Goal: Transaction & Acquisition: Purchase product/service

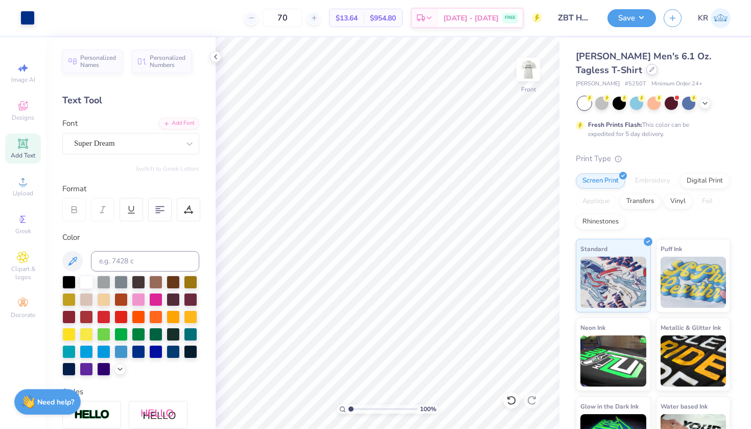
click at [650, 68] on icon at bounding box center [652, 69] width 4 height 4
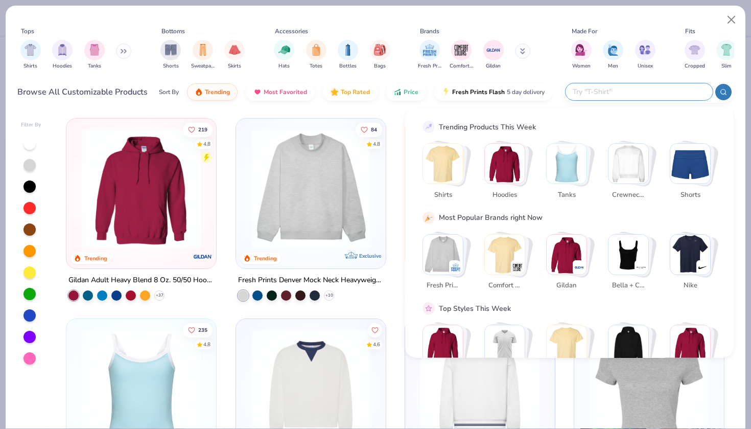
click at [652, 90] on input "text" at bounding box center [639, 92] width 134 height 12
paste input "C1717"
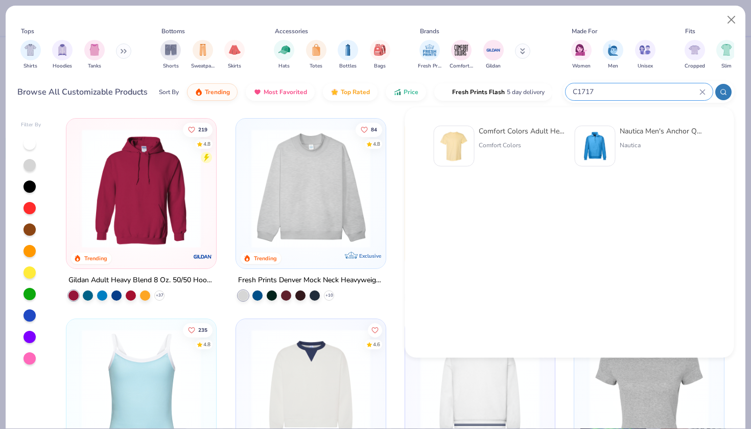
type input "C1717"
click at [494, 148] on div "Comfort Colors" at bounding box center [522, 144] width 86 height 9
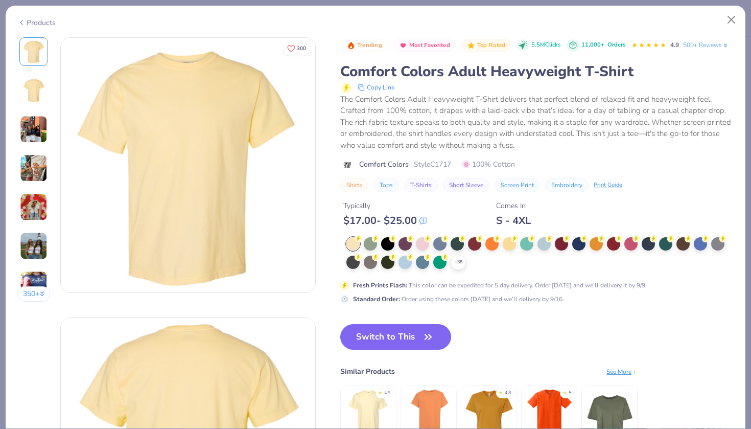
drag, startPoint x: 494, startPoint y: 148, endPoint x: 393, endPoint y: 333, distance: 210.6
click at [393, 333] on div "Trending Most Favorited Top Rated 5.5M Clicks 11,000+ Orders 4.9 500+ Reviews C…" at bounding box center [536, 249] width 393 height 425
click at [368, 349] on button "Switch to This" at bounding box center [395, 337] width 111 height 26
click at [389, 249] on div at bounding box center [387, 242] width 13 height 13
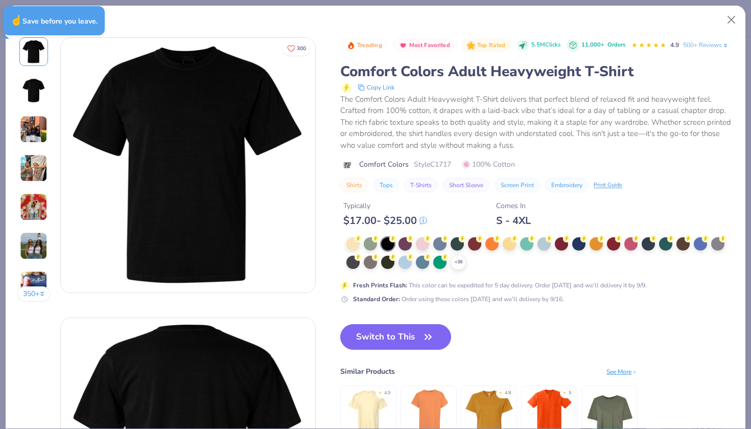
click at [391, 250] on div at bounding box center [387, 243] width 13 height 13
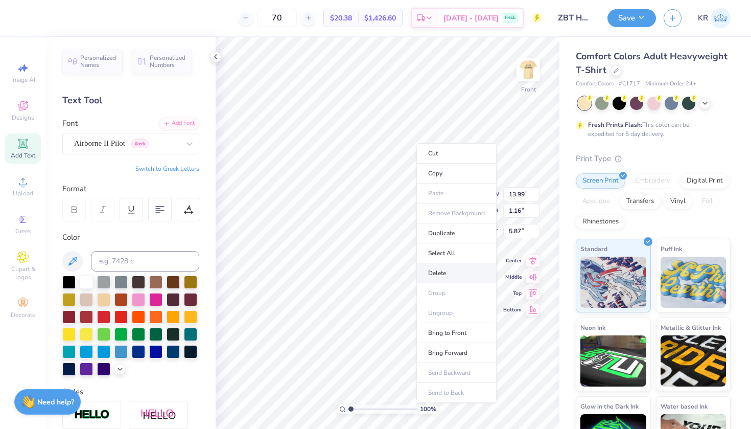
click at [442, 274] on li "Delete" at bounding box center [456, 273] width 80 height 20
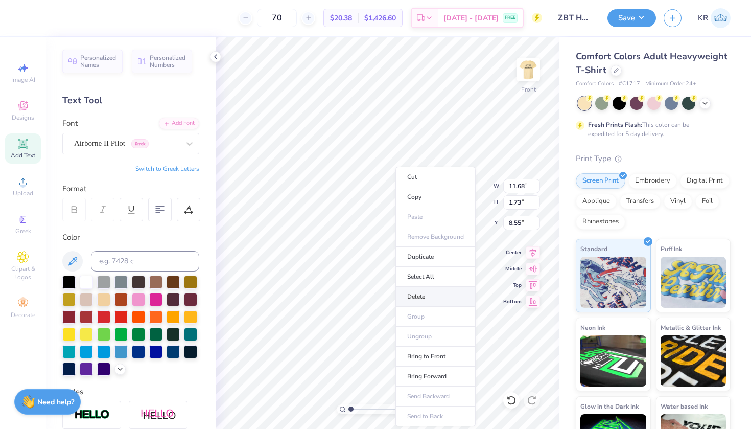
click at [413, 298] on li "Delete" at bounding box center [435, 297] width 80 height 20
click at [421, 298] on li "Delete" at bounding box center [427, 297] width 80 height 20
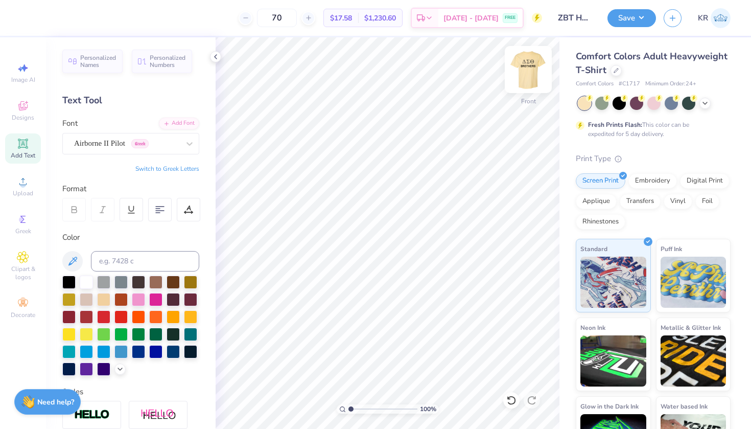
click at [527, 78] on img at bounding box center [528, 69] width 41 height 41
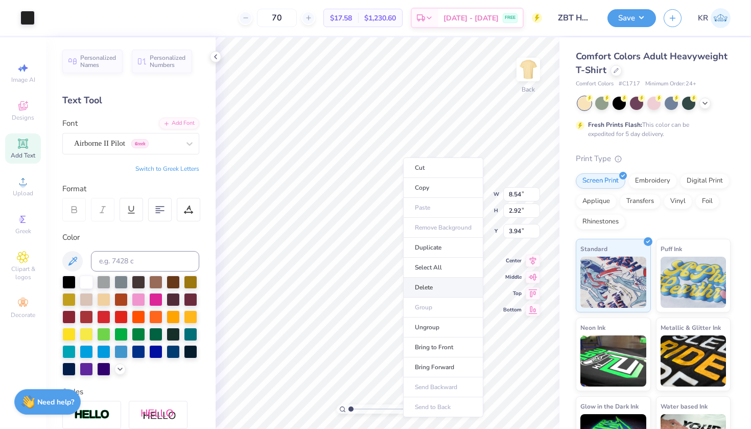
click at [432, 280] on li "Delete" at bounding box center [443, 287] width 80 height 20
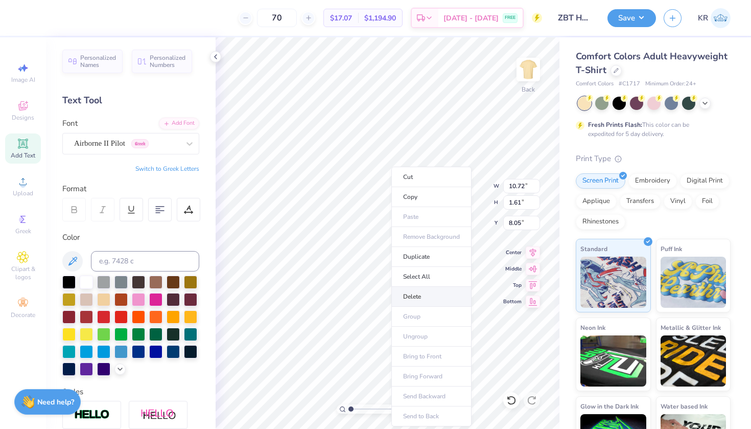
click at [422, 298] on li "Delete" at bounding box center [431, 297] width 80 height 20
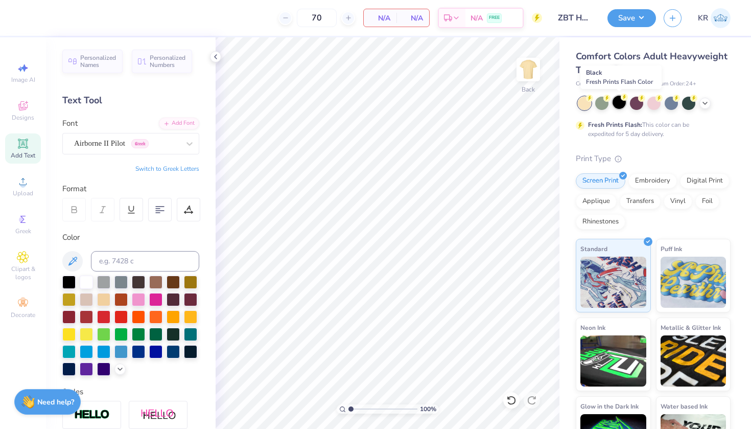
click at [618, 105] on div at bounding box center [618, 102] width 13 height 13
drag, startPoint x: 322, startPoint y: 18, endPoint x: 305, endPoint y: 18, distance: 16.3
click at [305, 18] on input "70" at bounding box center [317, 18] width 40 height 18
click at [318, 18] on input "100" at bounding box center [317, 18] width 40 height 18
type input "150"
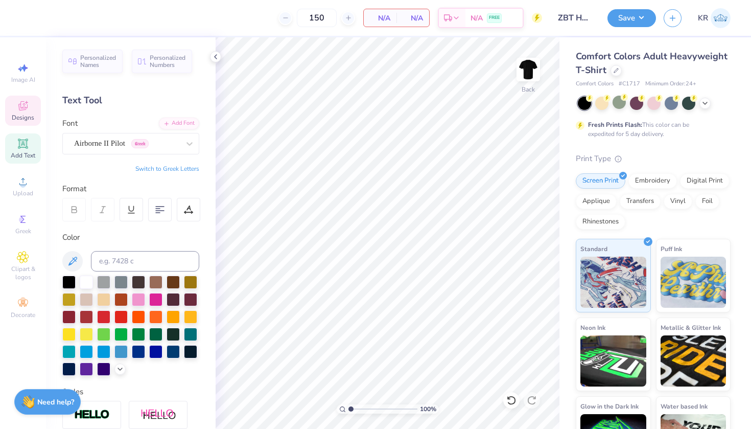
click at [18, 108] on icon at bounding box center [23, 106] width 12 height 12
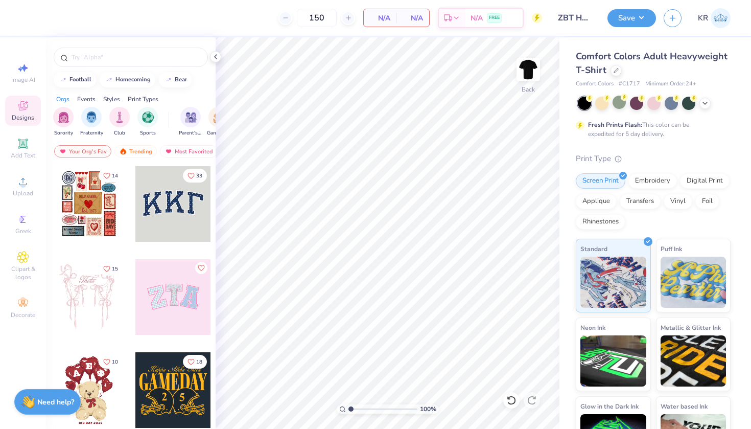
click at [101, 68] on div at bounding box center [131, 54] width 170 height 35
click at [92, 60] on input "text" at bounding box center [135, 57] width 131 height 10
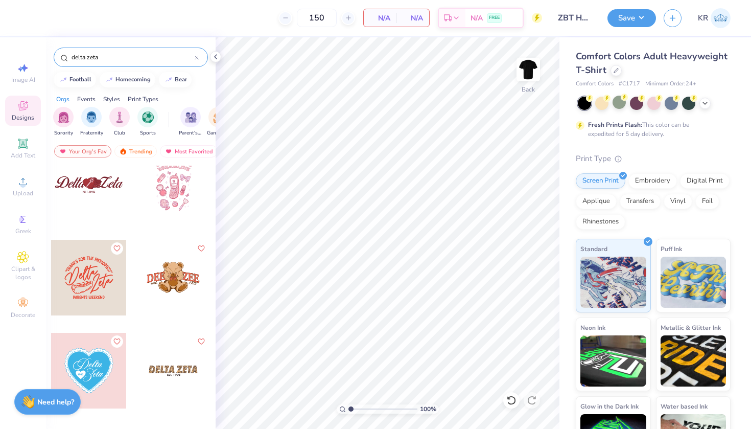
scroll to position [1130, 0]
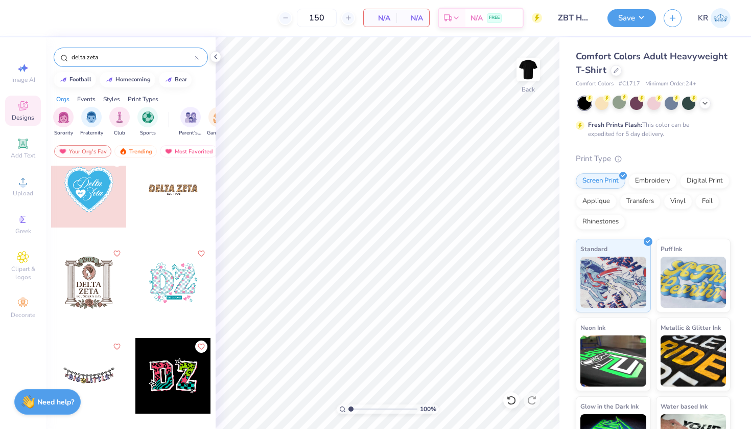
click at [112, 55] on input "delta zeta" at bounding box center [132, 57] width 124 height 10
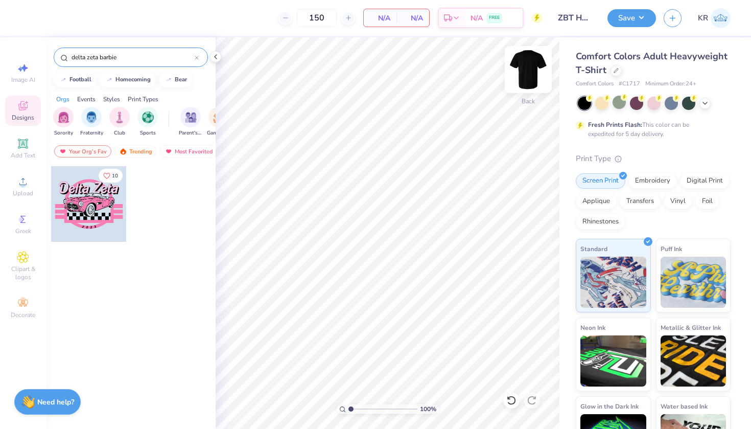
type input "delta zeta barbie"
click at [528, 67] on img at bounding box center [528, 69] width 41 height 41
click at [27, 188] on div "Upload" at bounding box center [23, 186] width 36 height 30
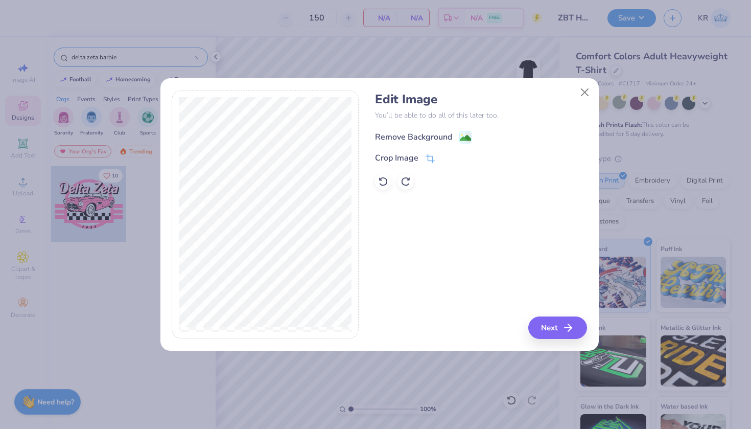
click at [464, 132] on rect at bounding box center [465, 137] width 12 height 12
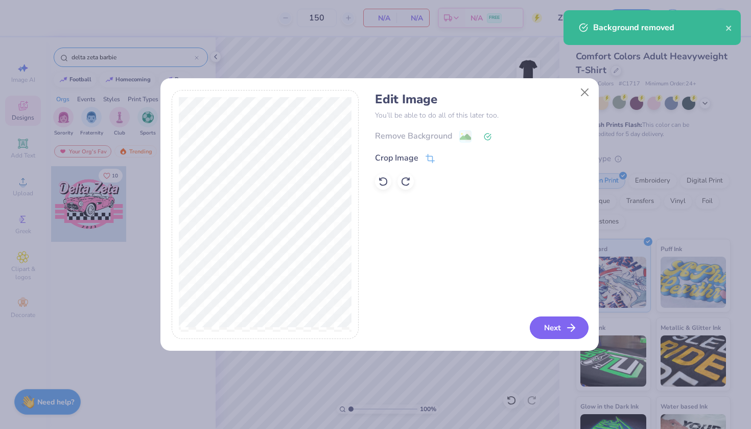
click at [561, 325] on button "Next" at bounding box center [559, 327] width 59 height 22
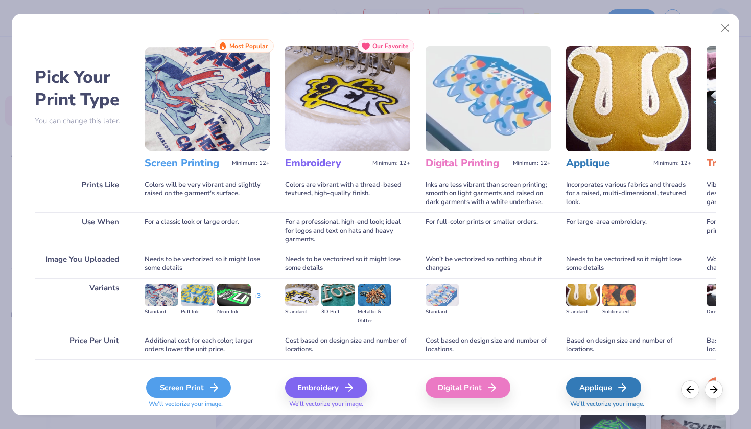
click at [178, 385] on div "Screen Print" at bounding box center [188, 387] width 85 height 20
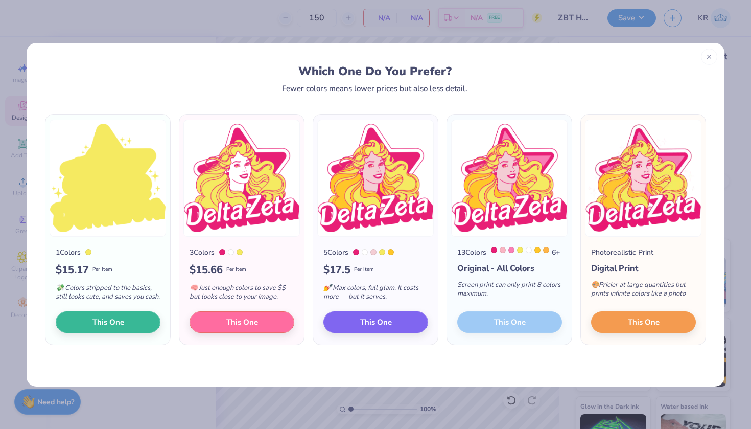
click at [517, 329] on div "13 Colors 6 + Original - All Colors Screen print can only print 8 colors maximu…" at bounding box center [509, 291] width 125 height 108
click at [512, 152] on img at bounding box center [509, 178] width 116 height 117
click at [706, 52] on icon at bounding box center [708, 55] width 7 height 7
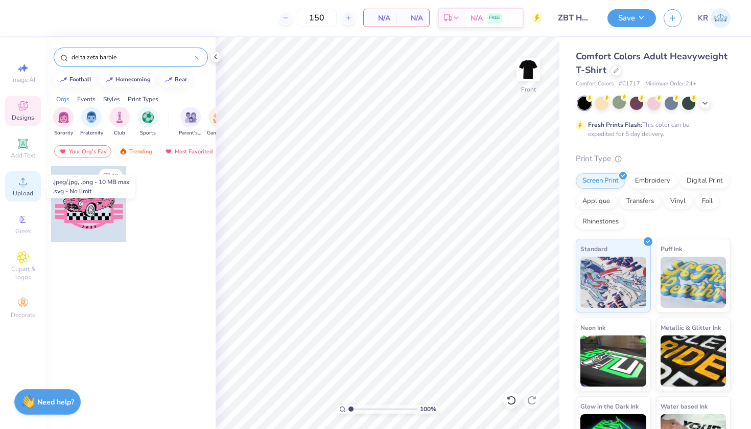
click at [31, 198] on div "Upload" at bounding box center [23, 186] width 36 height 30
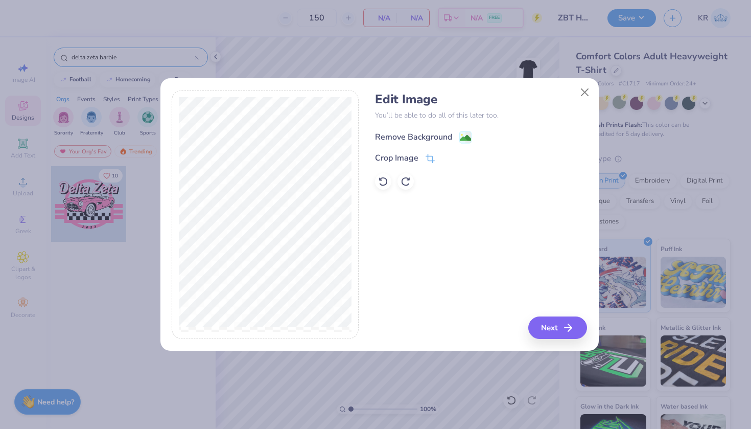
click at [430, 140] on div "Remove Background" at bounding box center [413, 137] width 77 height 12
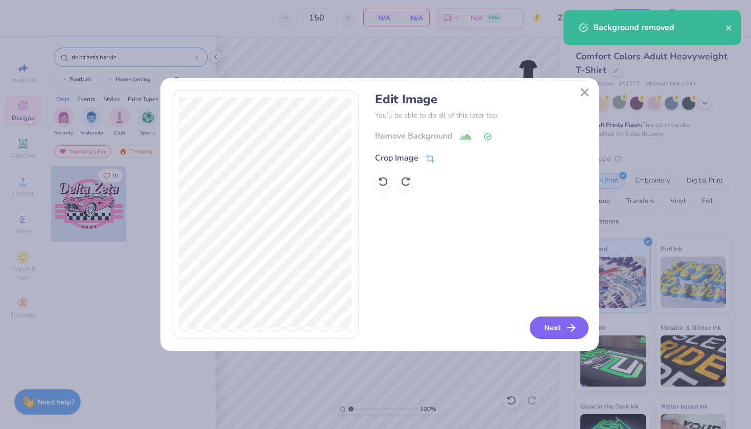
click at [559, 332] on button "Next" at bounding box center [559, 327] width 59 height 22
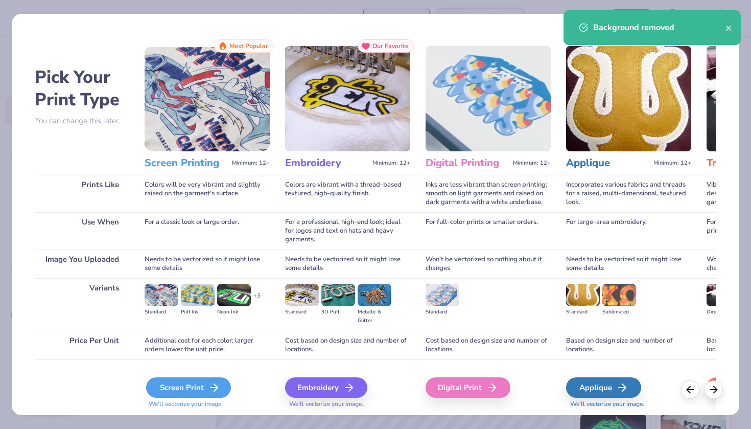
click at [196, 384] on div "Screen Print" at bounding box center [188, 387] width 85 height 20
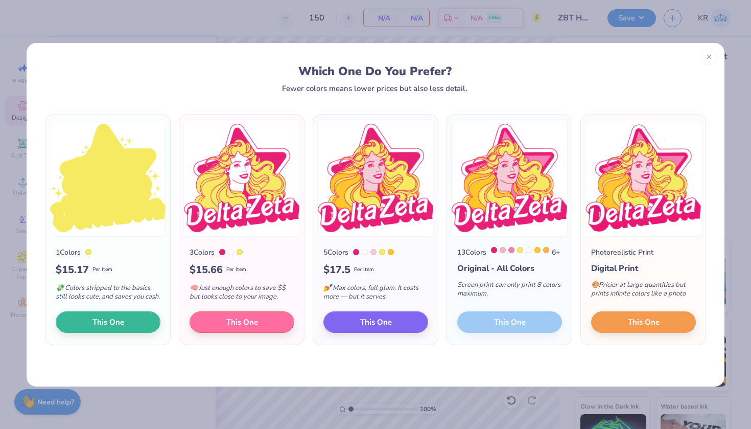
click at [468, 329] on div "13 Colors 6 + Original - All Colors Screen print can only print 8 colors maximu…" at bounding box center [509, 291] width 125 height 108
click at [399, 331] on button "This One" at bounding box center [375, 320] width 105 height 21
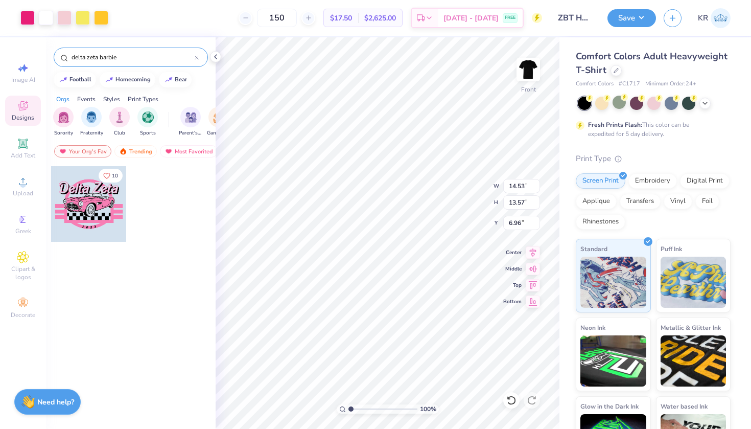
type input "9.82"
type input "9.18"
type input "3.82"
type input "10.18"
type input "9.51"
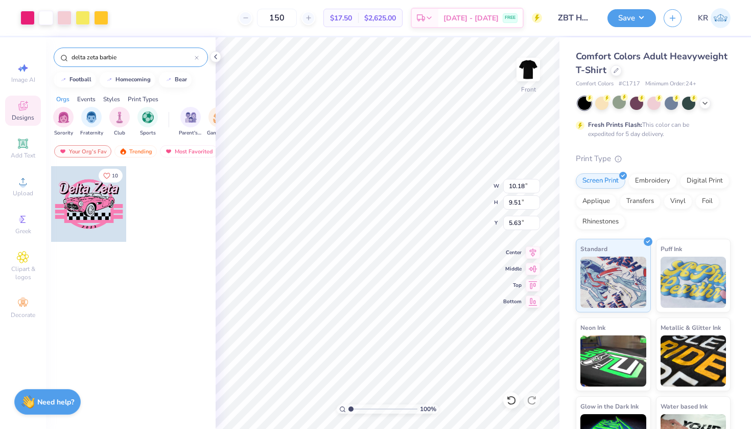
type input "4.24"
click at [519, 76] on img at bounding box center [528, 69] width 41 height 41
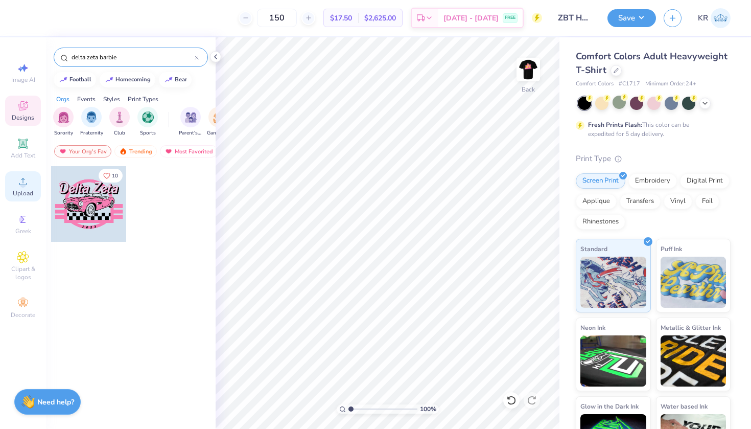
click at [26, 180] on icon at bounding box center [23, 181] width 12 height 12
click at [25, 197] on span "Upload" at bounding box center [23, 193] width 20 height 8
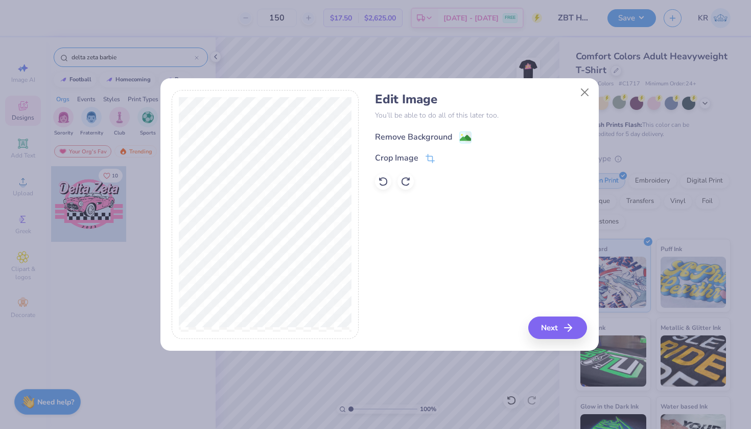
click at [459, 136] on g at bounding box center [465, 137] width 12 height 12
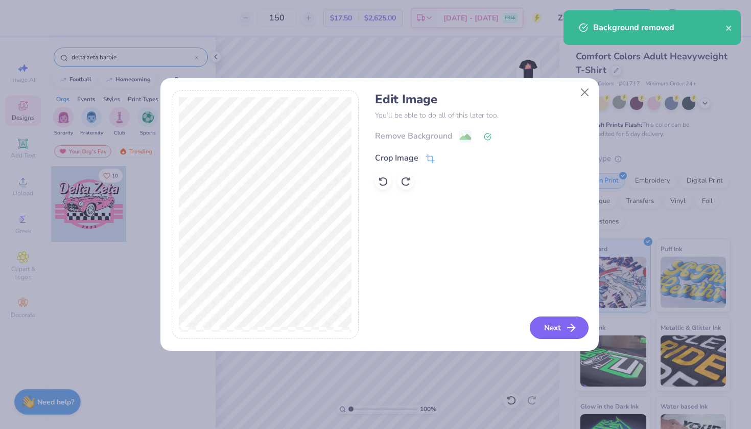
click at [563, 326] on button "Next" at bounding box center [559, 327] width 59 height 22
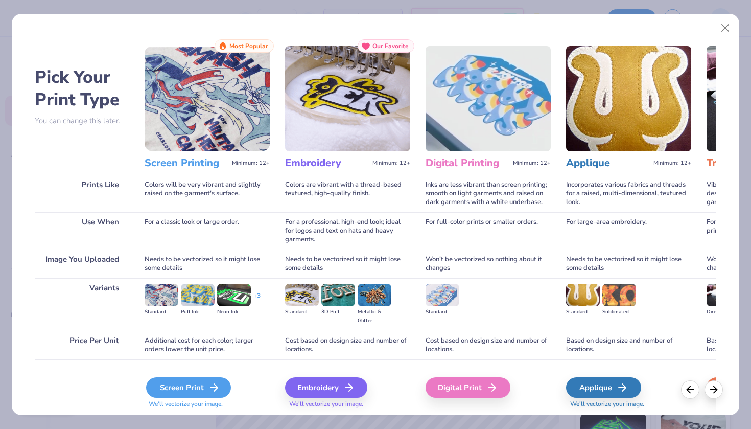
click at [192, 386] on div "Screen Print" at bounding box center [188, 387] width 85 height 20
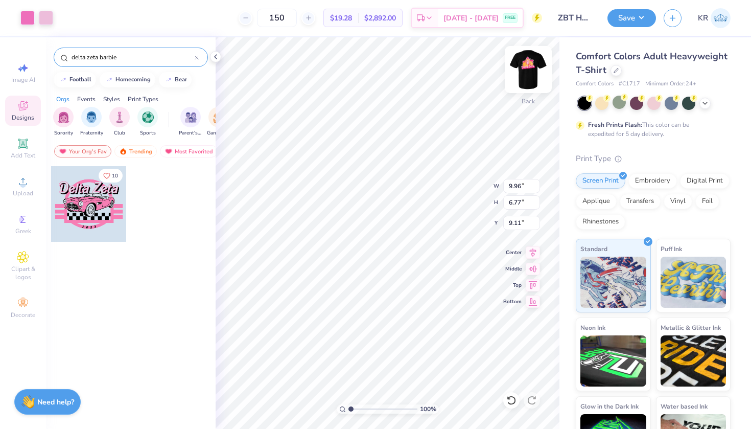
type input "3.00"
click at [572, 16] on input "ZBT Homecoming 2025" at bounding box center [575, 18] width 50 height 20
drag, startPoint x: 557, startPoint y: 17, endPoint x: 590, endPoint y: 15, distance: 33.2
click at [591, 15] on input "ZBT Homecoming 2025" at bounding box center [575, 18] width 50 height 20
type input "DZ"
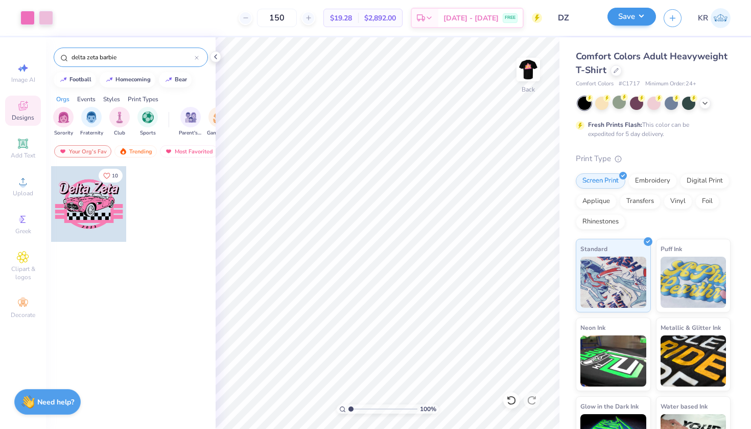
click at [635, 15] on button "Save" at bounding box center [631, 17] width 49 height 18
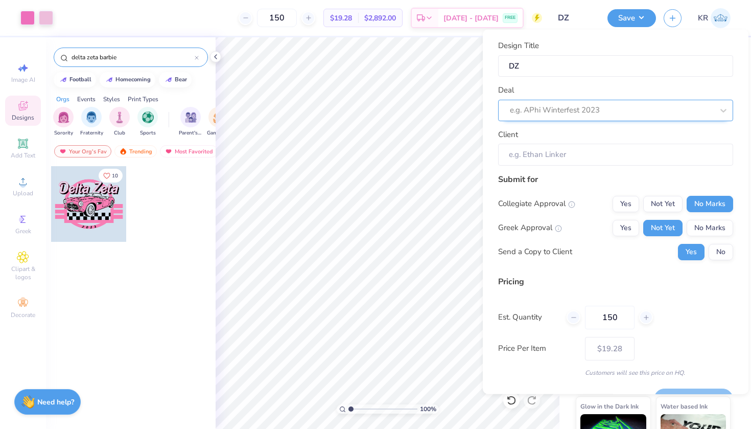
click at [636, 119] on div "e.g. APhi Winterfest 2023" at bounding box center [615, 109] width 235 height 21
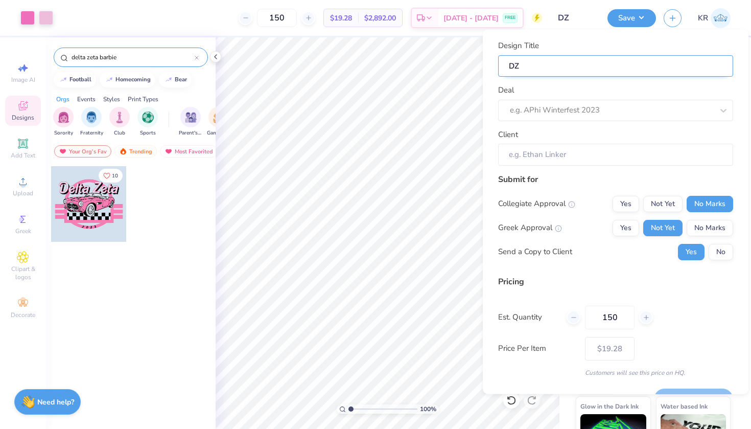
click at [506, 70] on input "DZ" at bounding box center [615, 66] width 235 height 22
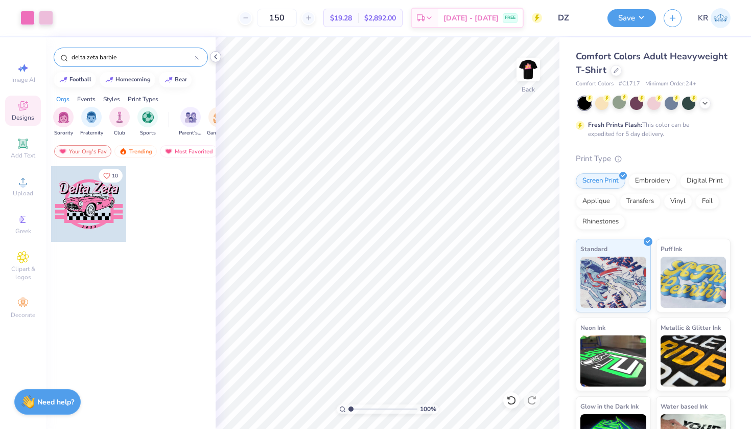
click at [216, 57] on icon at bounding box center [215, 57] width 8 height 8
